Goal: Task Accomplishment & Management: Manage account settings

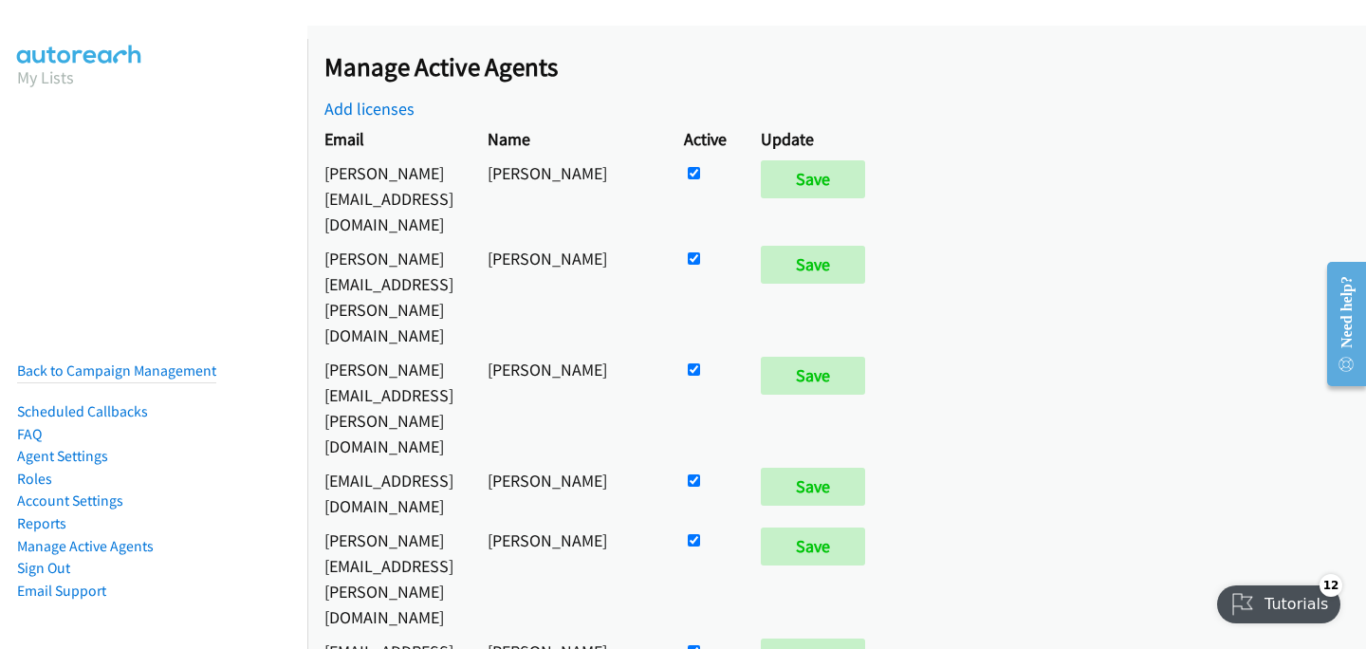
scroll to position [9766, 0]
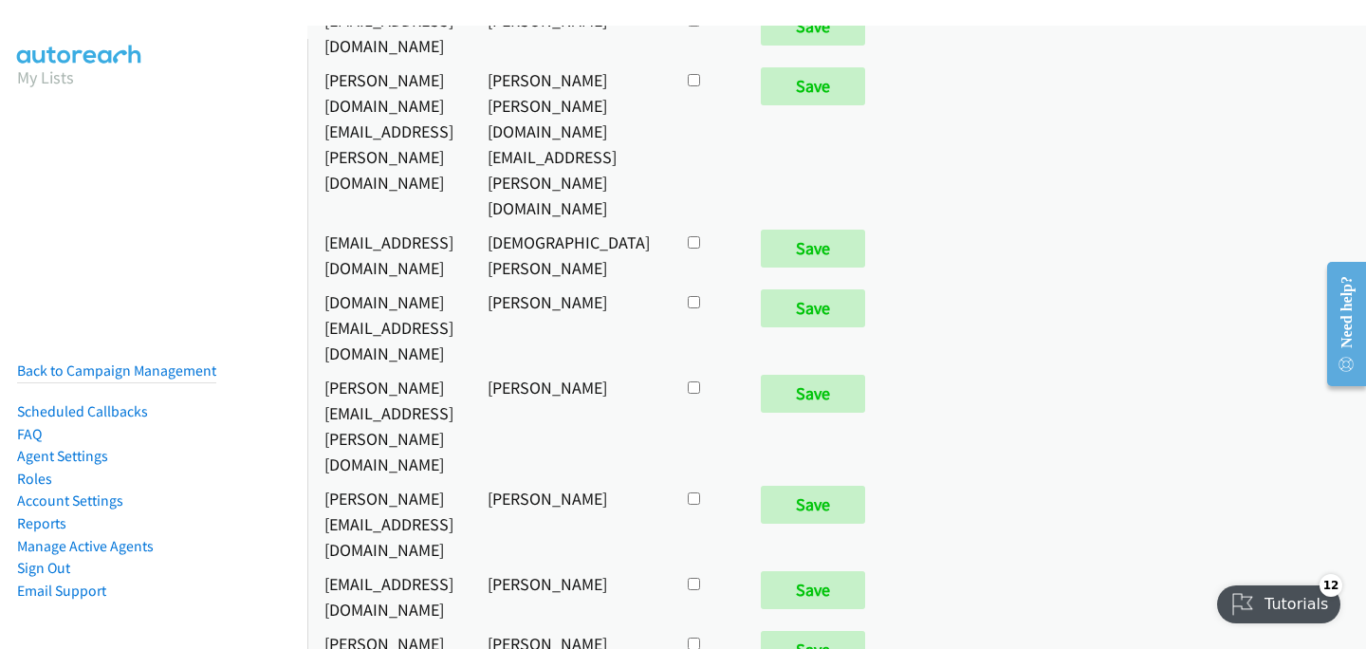
checkbox input "true"
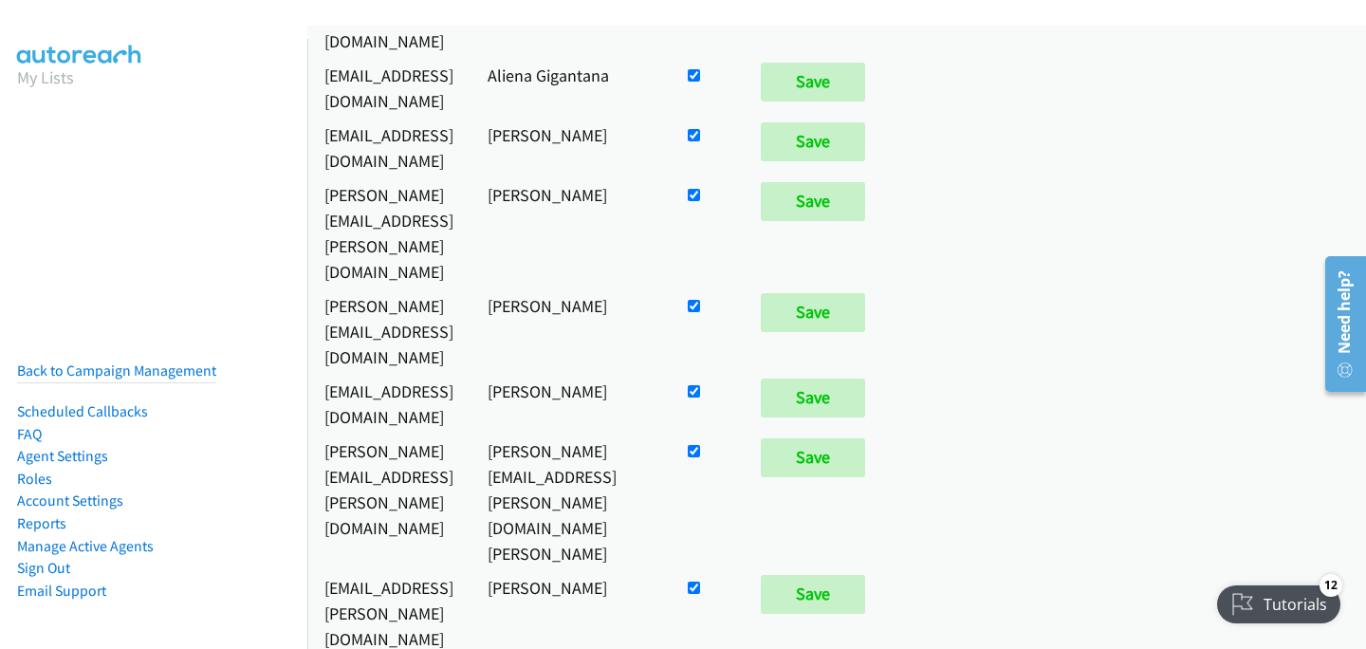
scroll to position [301, 0]
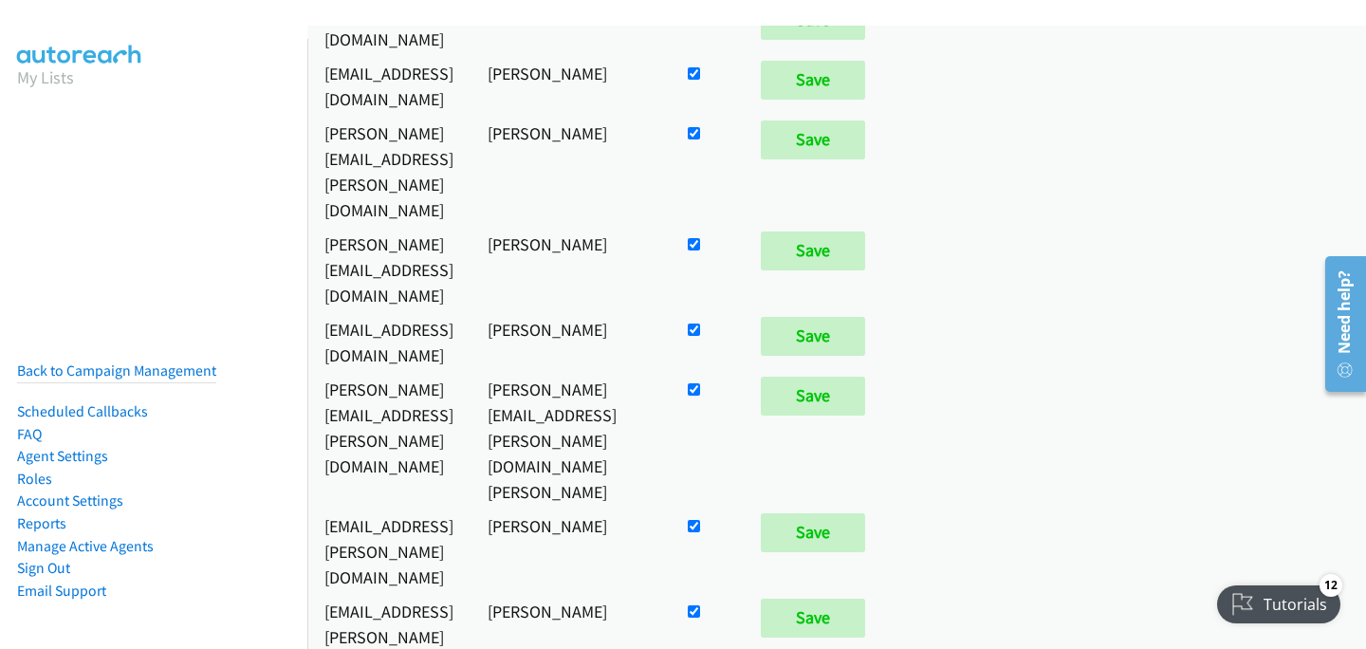
click at [700, 127] on input "checkbox" at bounding box center [694, 133] width 12 height 12
checkbox input "false"
click at [865, 120] on input "Save" at bounding box center [813, 139] width 104 height 38
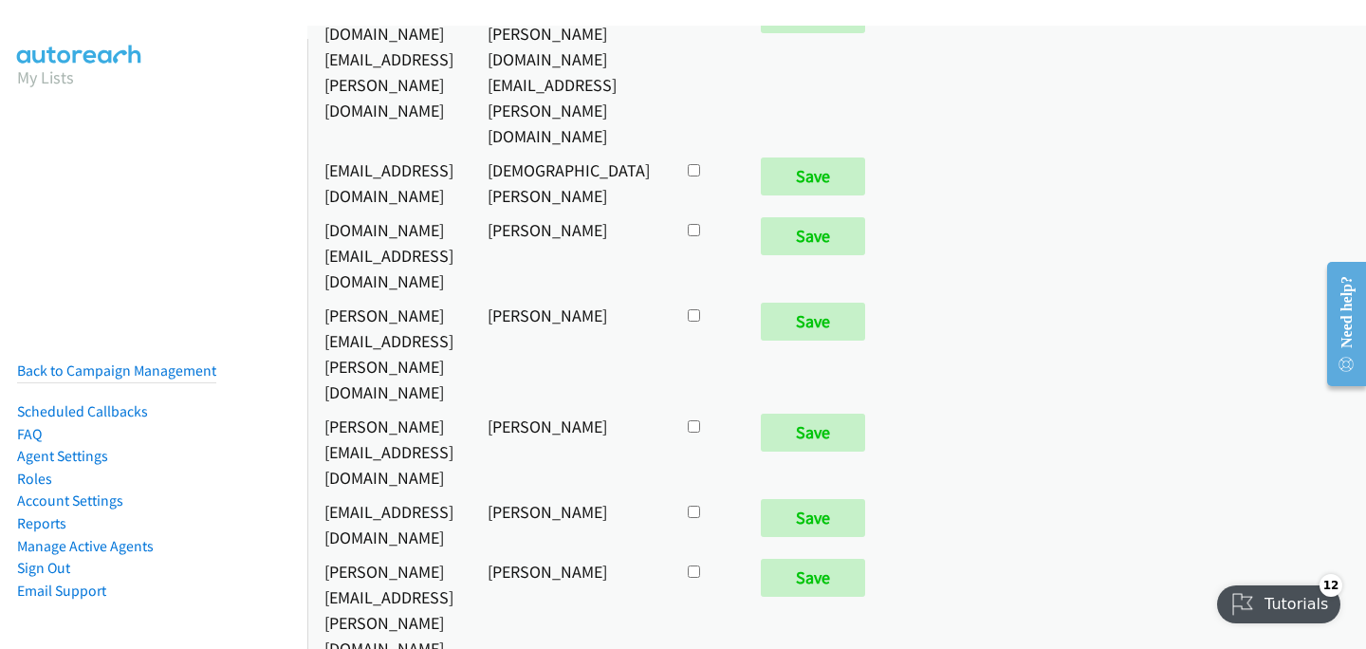
scroll to position [9813, 0]
checkbox input "true"
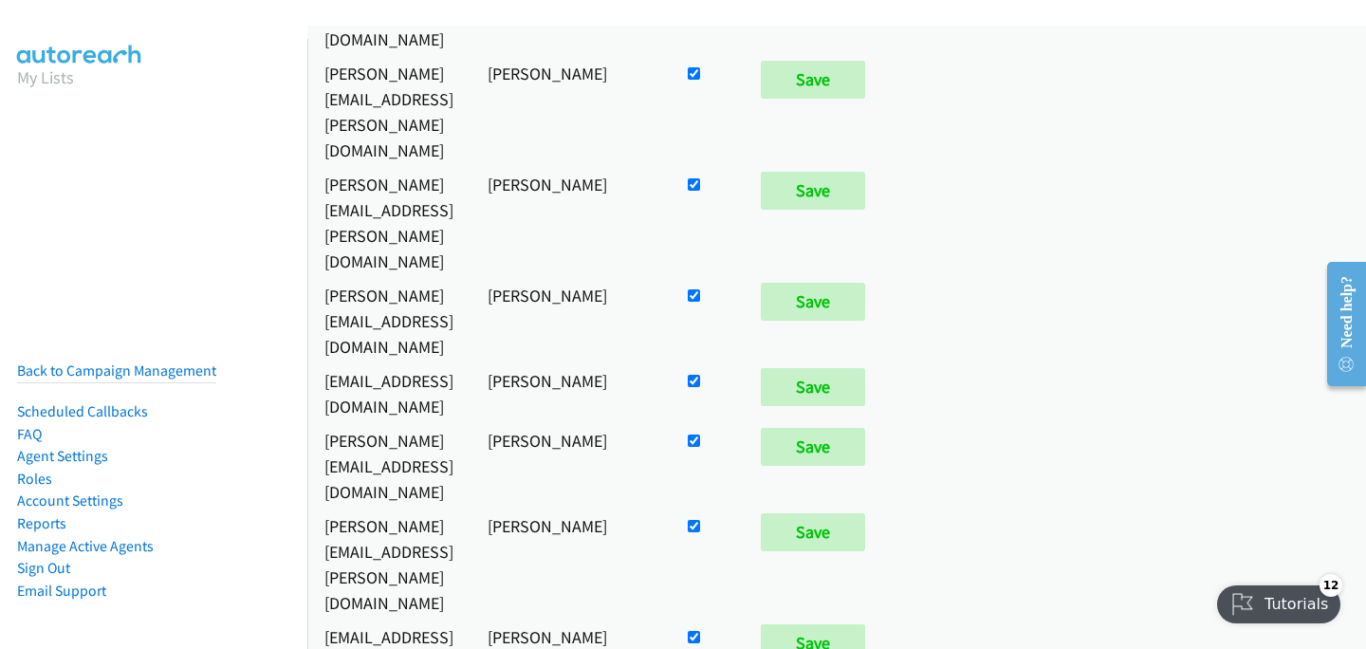
scroll to position [22, 0]
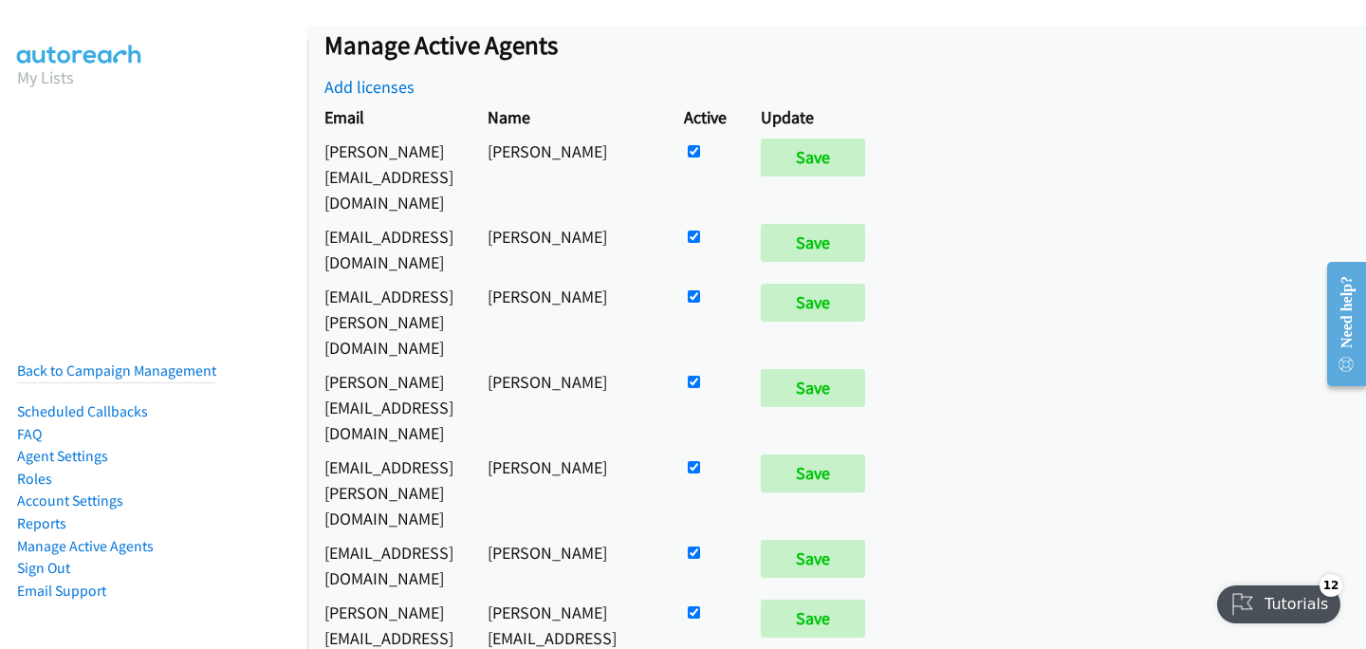
click at [471, 450] on td "[EMAIL_ADDRESS][PERSON_NAME][DOMAIN_NAME]" at bounding box center [388, 492] width 163 height 85
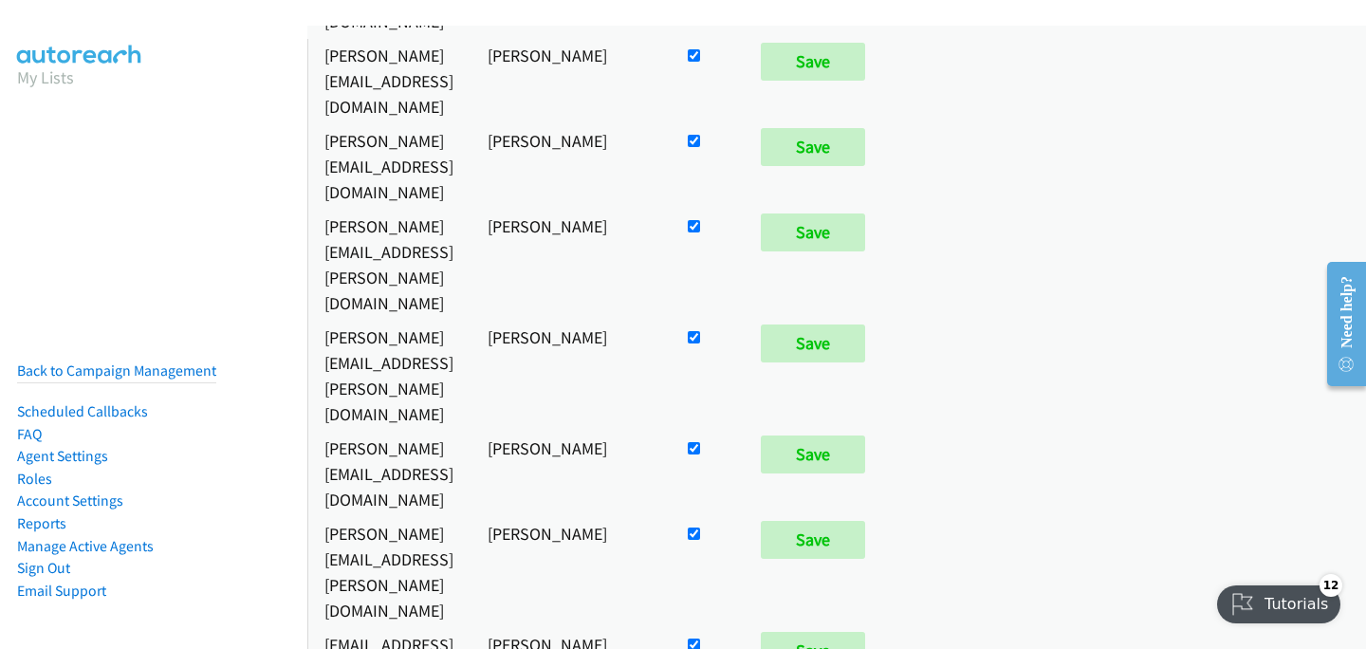
scroll to position [736, 0]
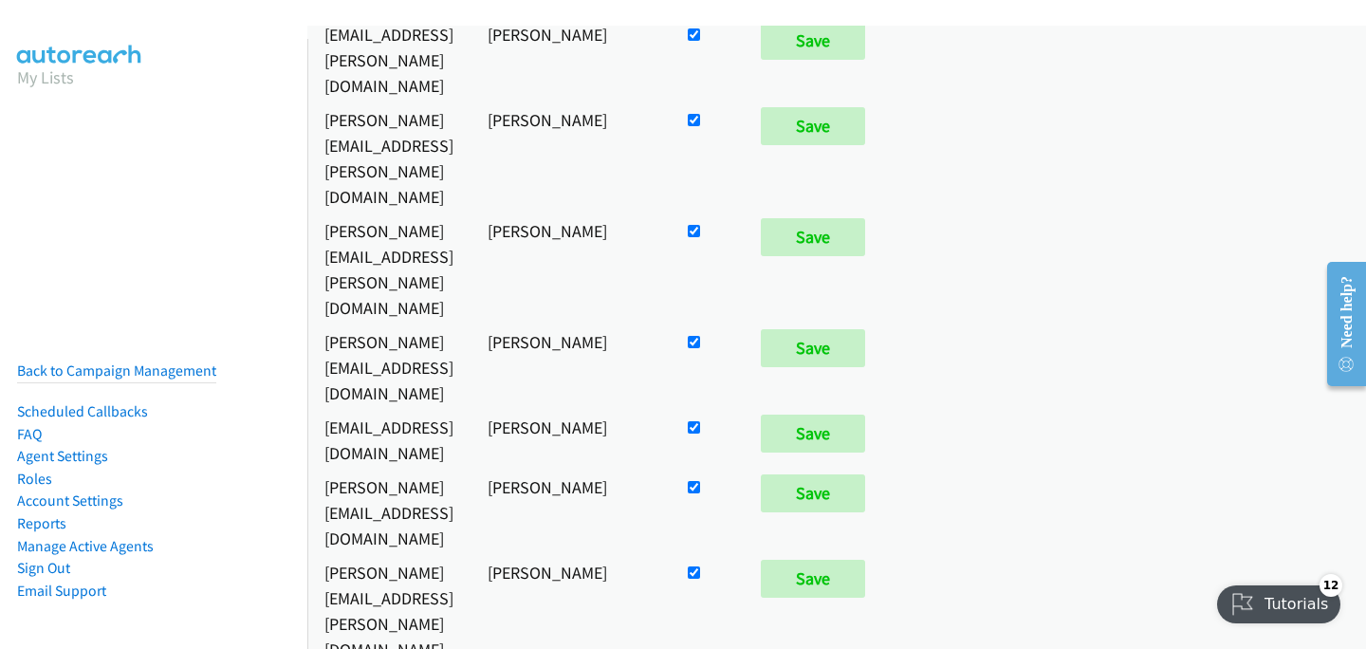
checkbox input "true"
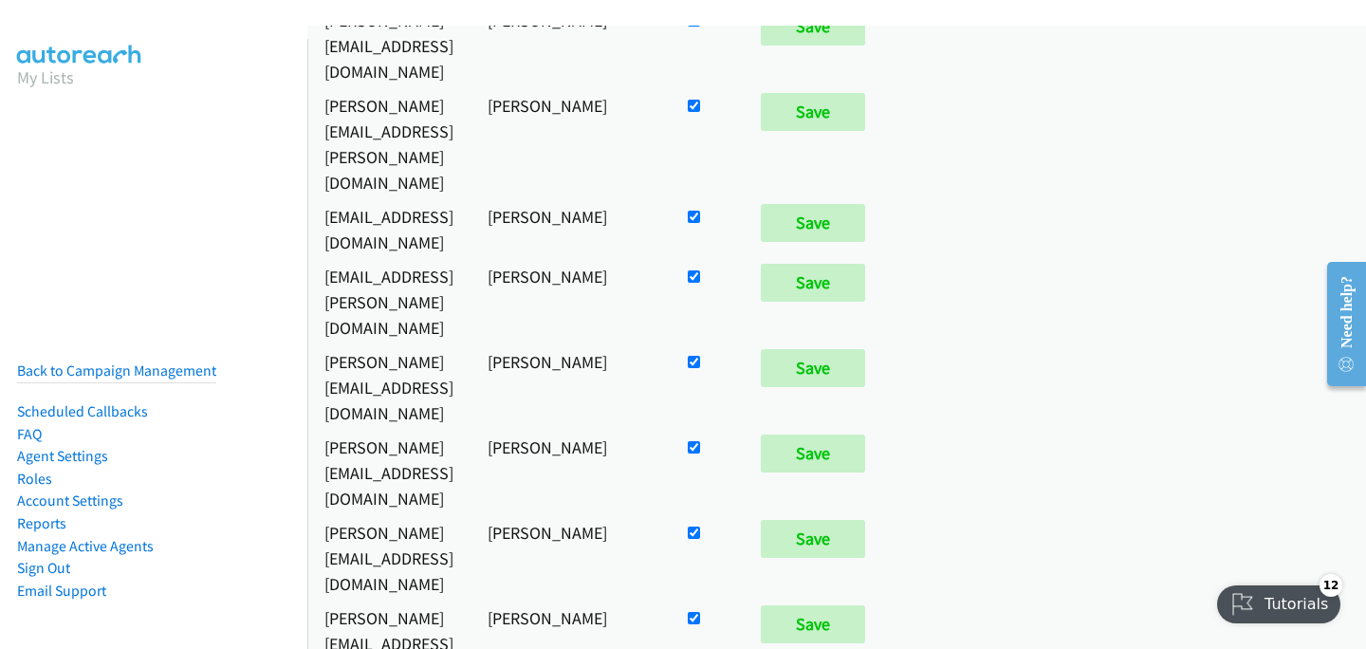
scroll to position [1203, 0]
